Goal: Transaction & Acquisition: Obtain resource

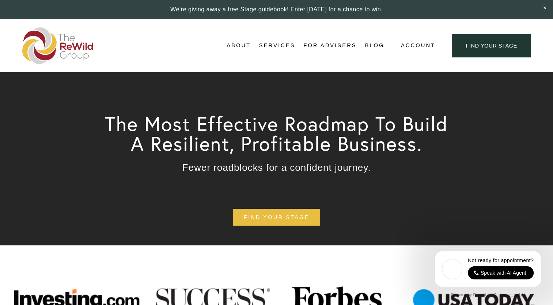
click at [424, 44] on span "Account" at bounding box center [418, 46] width 34 height 10
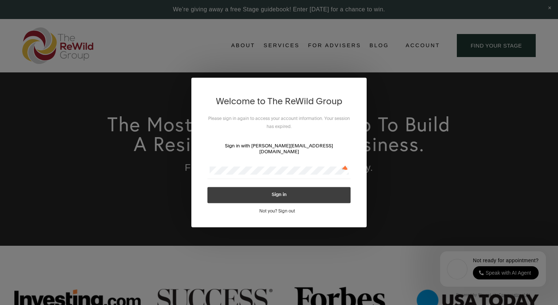
click at [345, 169] on icon at bounding box center [345, 167] width 6 height 6
click at [289, 191] on button "Sign in" at bounding box center [279, 195] width 143 height 16
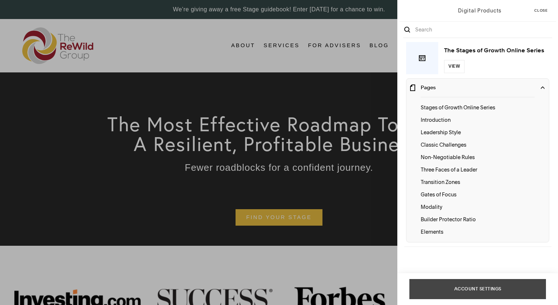
click at [474, 287] on span "Account Settings" at bounding box center [478, 289] width 47 height 8
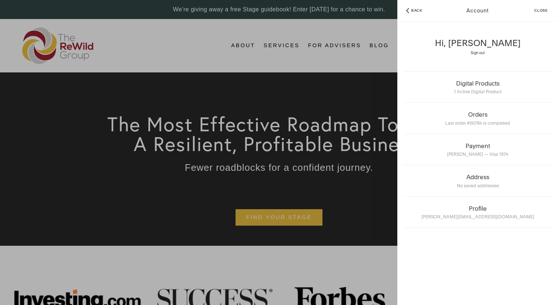
click at [474, 286] on div "Hi, [PERSON_NAME] Sign out Digital Products 1 Active Digital Product Orders Las…" at bounding box center [478, 163] width 161 height 283
click at [365, 265] on div "Back Account Close Hi, [PERSON_NAME] Sign out Digital Products 1 Active Digital…" at bounding box center [279, 152] width 558 height 305
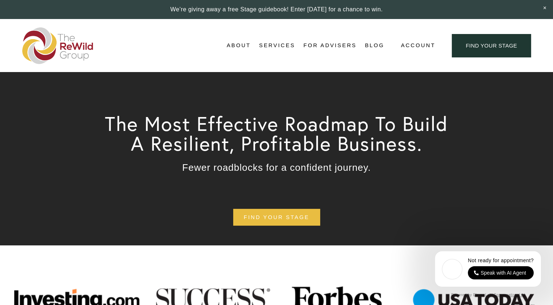
click at [398, 47] on div "Account find your stage" at bounding box center [457, 45] width 147 height 23
click at [402, 45] on span "Account" at bounding box center [418, 46] width 34 height 10
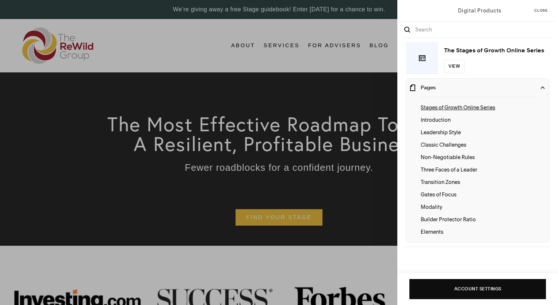
click at [481, 108] on p "Stages of Growth Online Series" at bounding box center [478, 107] width 114 height 8
